Goal: Information Seeking & Learning: Learn about a topic

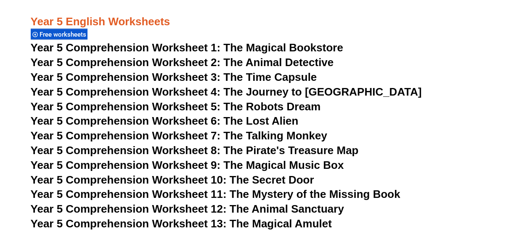
scroll to position [3989, 0]
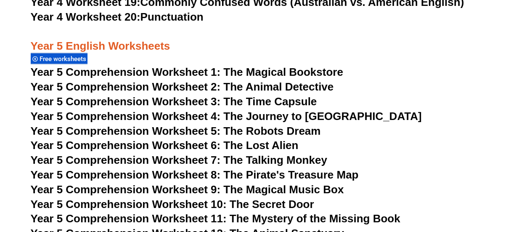
click at [267, 87] on span "Year 5 Comprehension Worksheet 2: The Animal Detective" at bounding box center [182, 86] width 303 height 13
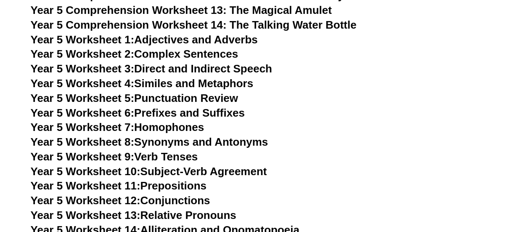
scroll to position [4240, 0]
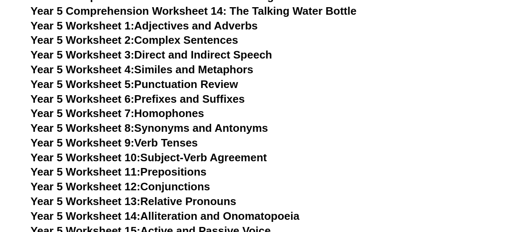
click at [169, 140] on link "Year 5 Worksheet 9: Verb Tenses" at bounding box center [114, 142] width 167 height 13
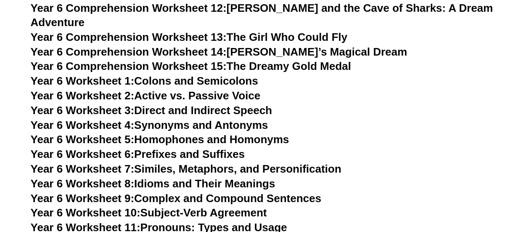
scroll to position [4854, 0]
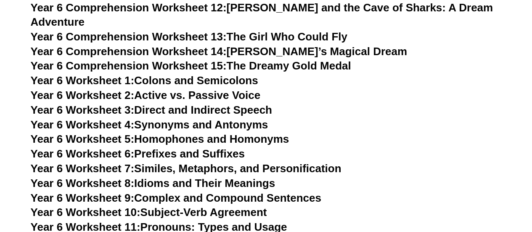
click at [198, 74] on link "Year 6 Worksheet 1: Colons and Semicolons" at bounding box center [144, 80] width 227 height 13
click at [177, 89] on link "Year 6 Worksheet 2: Active vs. Passive Voice" at bounding box center [146, 95] width 230 height 13
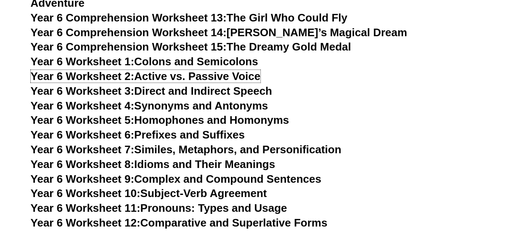
scroll to position [4865, 0]
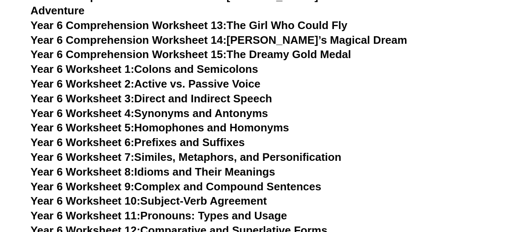
click at [240, 92] on link "Year 6 Worksheet 3: Direct and Indirect Speech" at bounding box center [151, 98] width 241 height 13
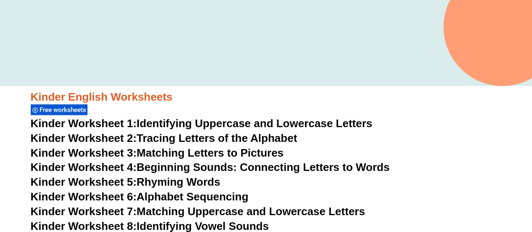
scroll to position [0, 0]
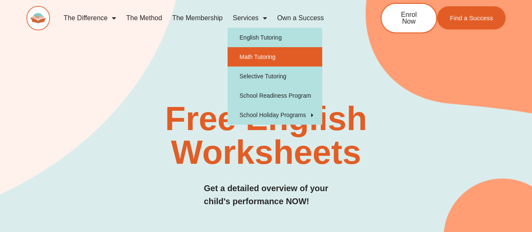
click at [254, 52] on link "Math Tutoring" at bounding box center [274, 56] width 95 height 19
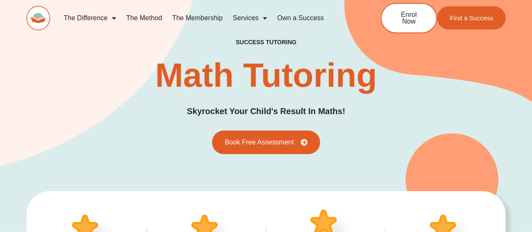
type input "*"
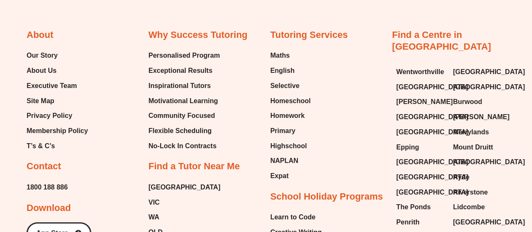
scroll to position [2731, 0]
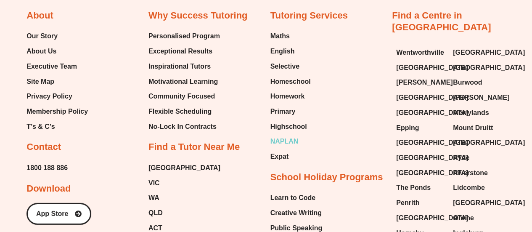
click at [284, 135] on span "NAPLAN" at bounding box center [284, 141] width 28 height 13
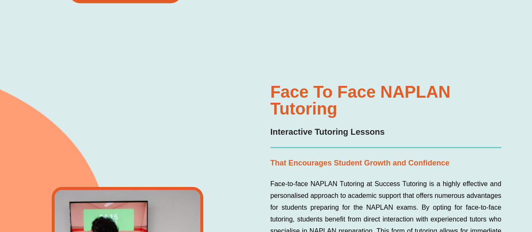
scroll to position [1345, 0]
click at [284, 129] on p "Interactive Tutoring Lessons" at bounding box center [385, 131] width 231 height 13
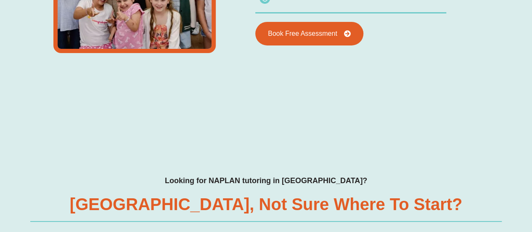
scroll to position [3013, 0]
